Goal: Navigation & Orientation: Find specific page/section

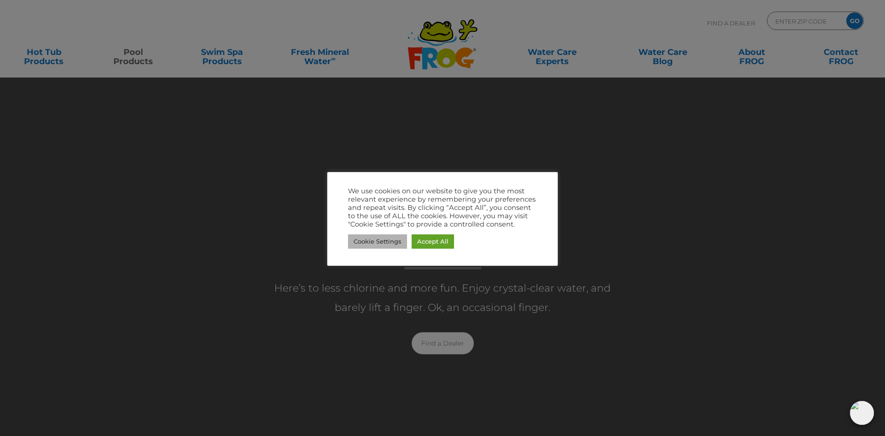
click at [388, 242] on link "Cookie Settings" at bounding box center [377, 241] width 59 height 14
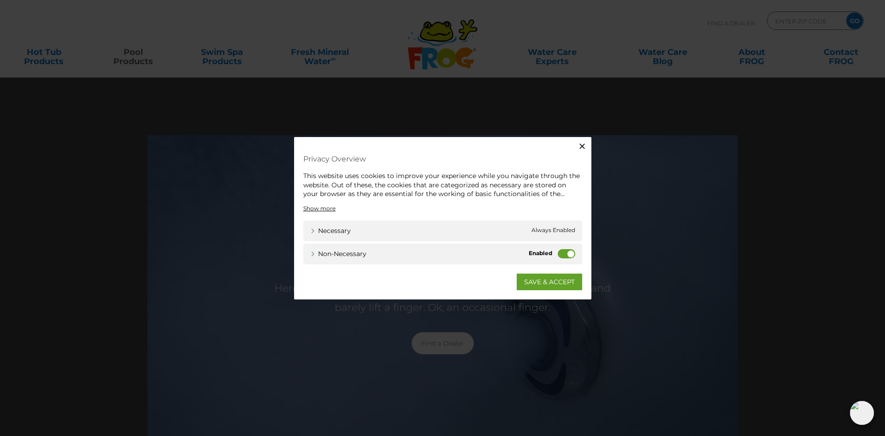
click at [571, 253] on label "Non-necessary" at bounding box center [567, 252] width 18 height 9
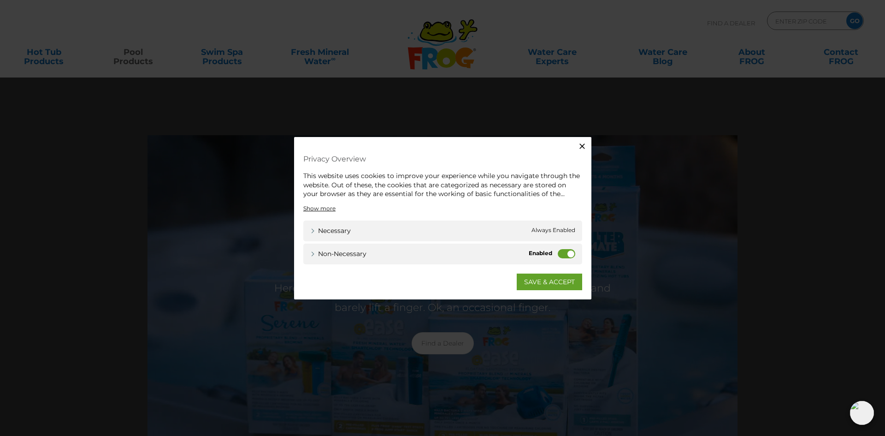
click at [0, 0] on input "Non-necessary" at bounding box center [0, 0] width 0 height 0
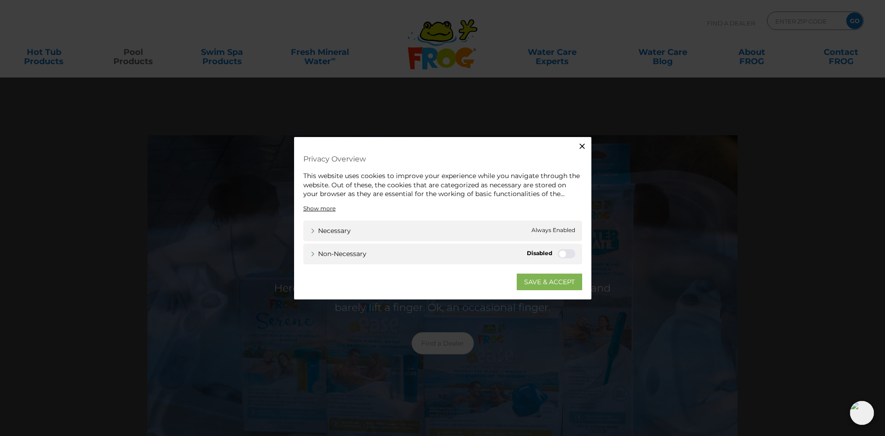
click at [551, 278] on link "SAVE & ACCEPT" at bounding box center [549, 281] width 65 height 17
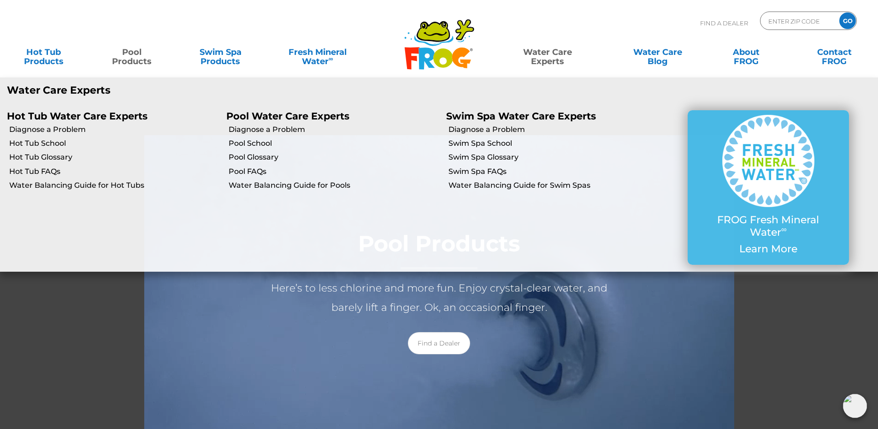
click at [547, 55] on link "Water Care Experts" at bounding box center [548, 52] width 112 height 18
